Goal: Information Seeking & Learning: Learn about a topic

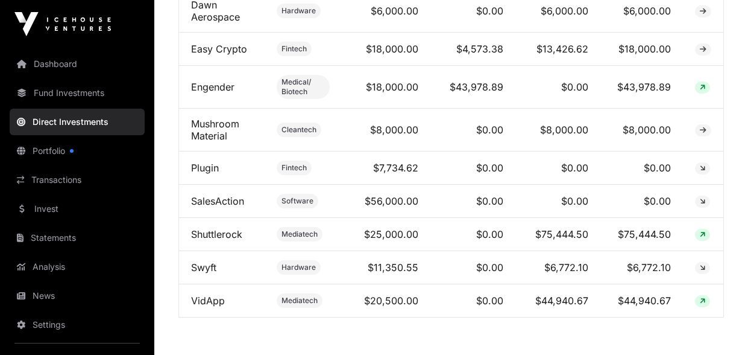
scroll to position [670, 0]
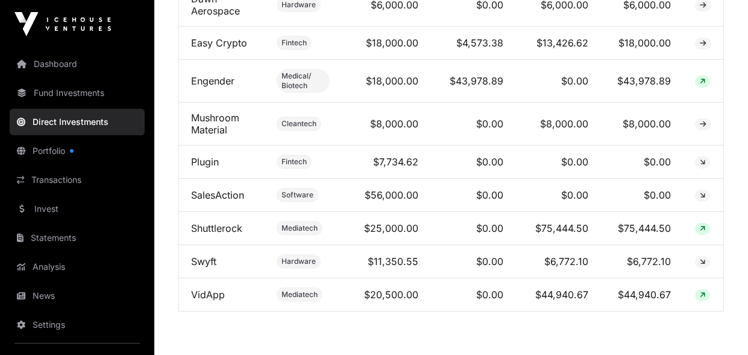
click at [68, 94] on link "Fund Investments" at bounding box center [77, 93] width 135 height 27
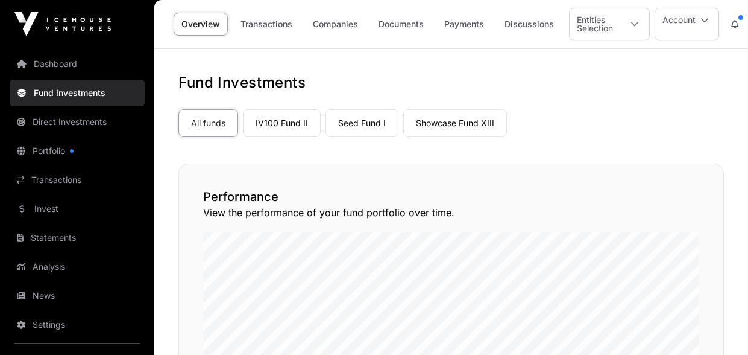
click at [355, 27] on link "Companies" at bounding box center [335, 24] width 61 height 23
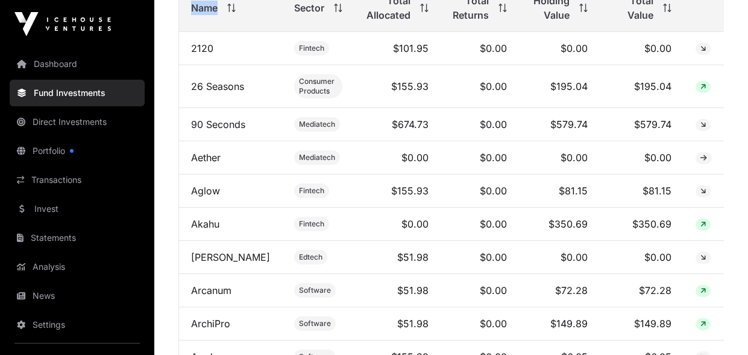
scroll to position [591, 0]
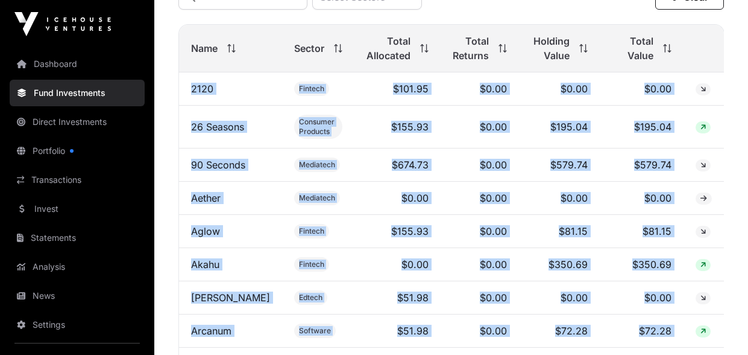
drag, startPoint x: 719, startPoint y: 274, endPoint x: 672, endPoint y: 73, distance: 206.4
copy table "2120 Fintech $101.95 $0.00 $0.00 $0.00 26 Seasons Consumer Products $155.93 $0.…"
